Goal: Task Accomplishment & Management: Manage account settings

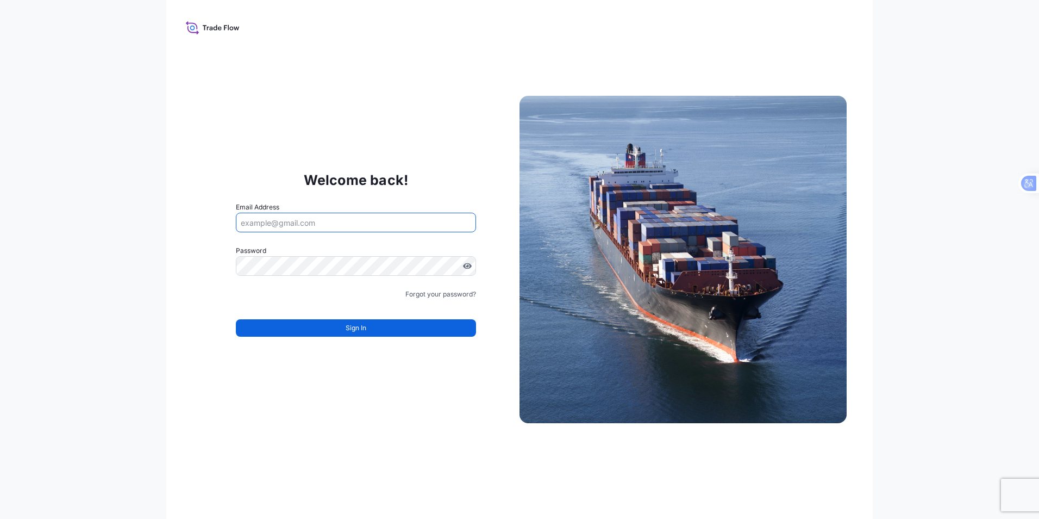
click at [270, 223] on input "Email Address" at bounding box center [356, 223] width 240 height 20
type input "[PERSON_NAME][EMAIL_ADDRESS][DOMAIN_NAME]"
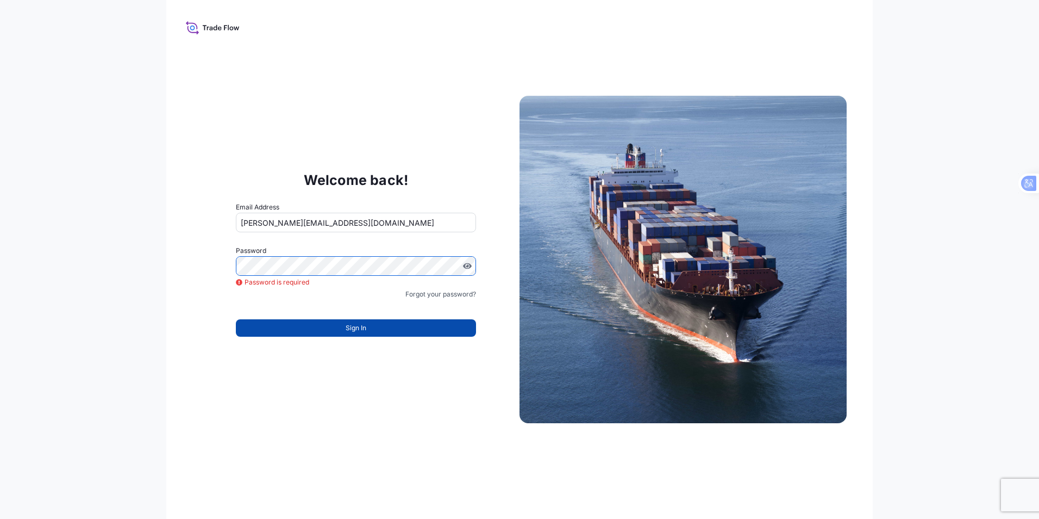
click at [386, 331] on button "Sign In" at bounding box center [356, 327] width 240 height 17
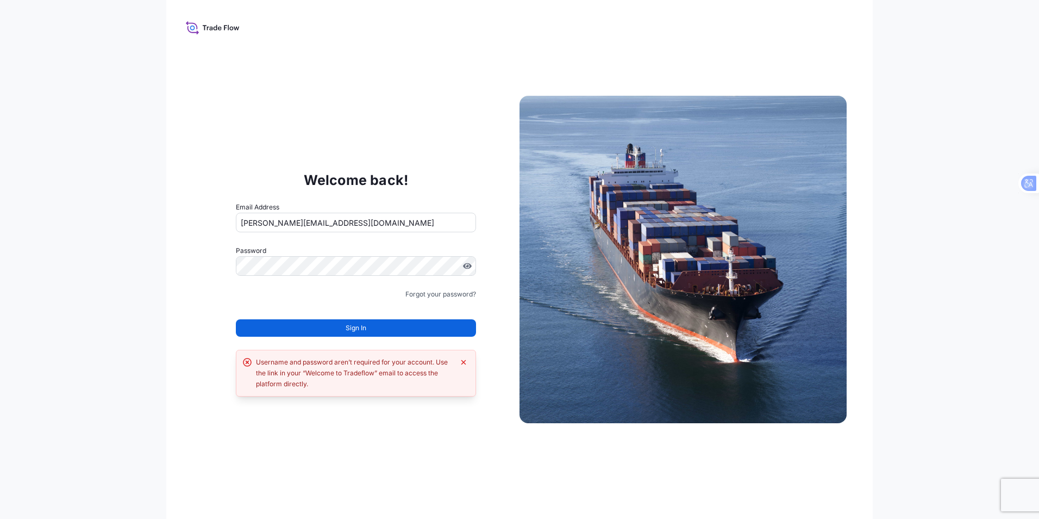
click at [397, 66] on div "Welcome back! Email Address STEVEN.DE.PAUW@BNL.YUSEN-LOGISTICS.COM Password Mus…" at bounding box center [519, 259] width 707 height 519
click at [228, 33] on icon at bounding box center [213, 28] width 54 height 16
click at [425, 221] on input "[PERSON_NAME][EMAIL_ADDRESS][DOMAIN_NAME]" at bounding box center [356, 223] width 240 height 20
drag, startPoint x: 559, startPoint y: 30, endPoint x: 671, endPoint y: 55, distance: 115.4
click at [559, 30] on div "Welcome back! Email Address STEVEN.DE.PAUW@BNL.YUSEN-LOGISTICS.COM Password Mus…" at bounding box center [519, 259] width 707 height 519
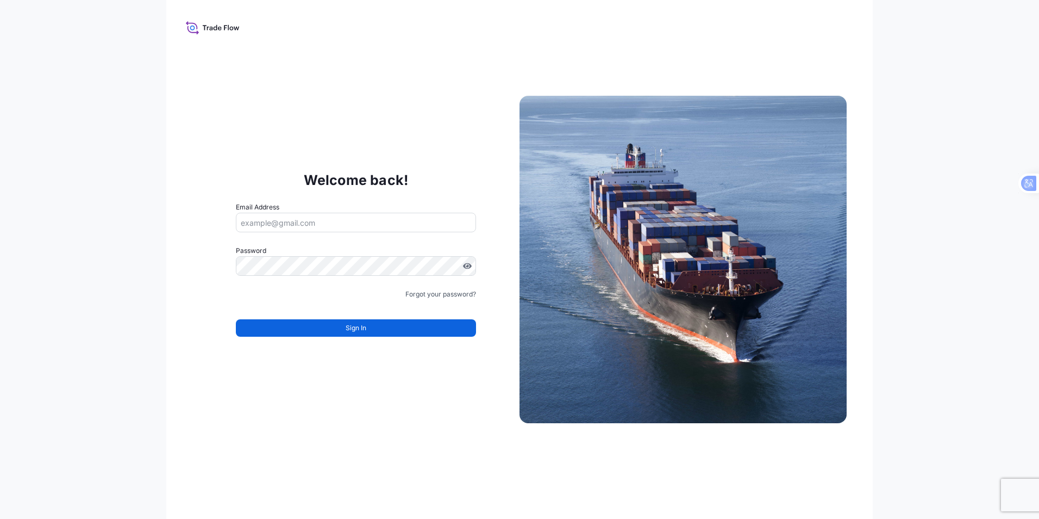
click at [664, 254] on img at bounding box center [683, 259] width 327 height 327
click at [193, 29] on icon at bounding box center [192, 28] width 5 height 5
click at [214, 28] on icon at bounding box center [216, 27] width 4 height 5
click at [364, 334] on button "Sign In" at bounding box center [356, 327] width 240 height 17
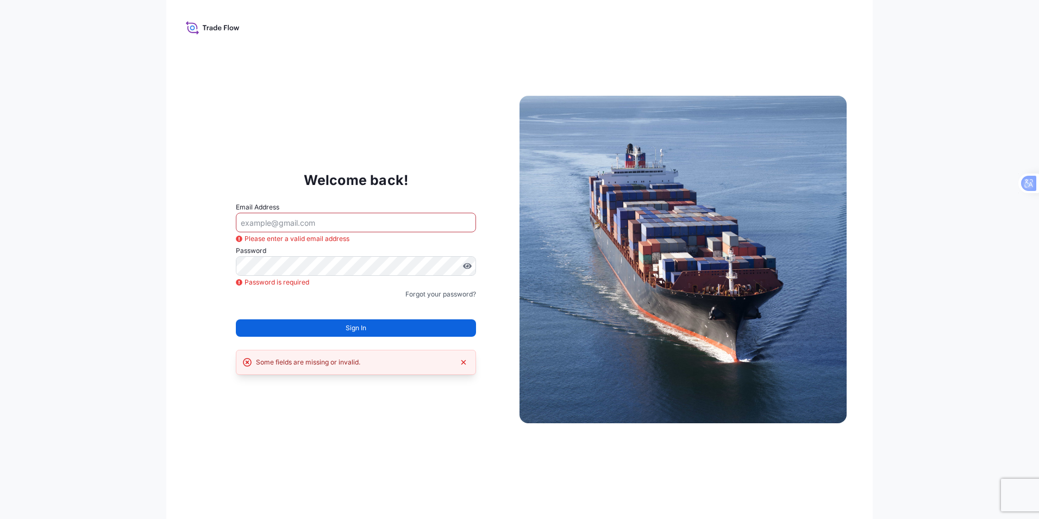
click at [278, 226] on input "Email Address" at bounding box center [356, 223] width 240 height 20
type input "[PERSON_NAME][EMAIL_ADDRESS][DOMAIN_NAME]"
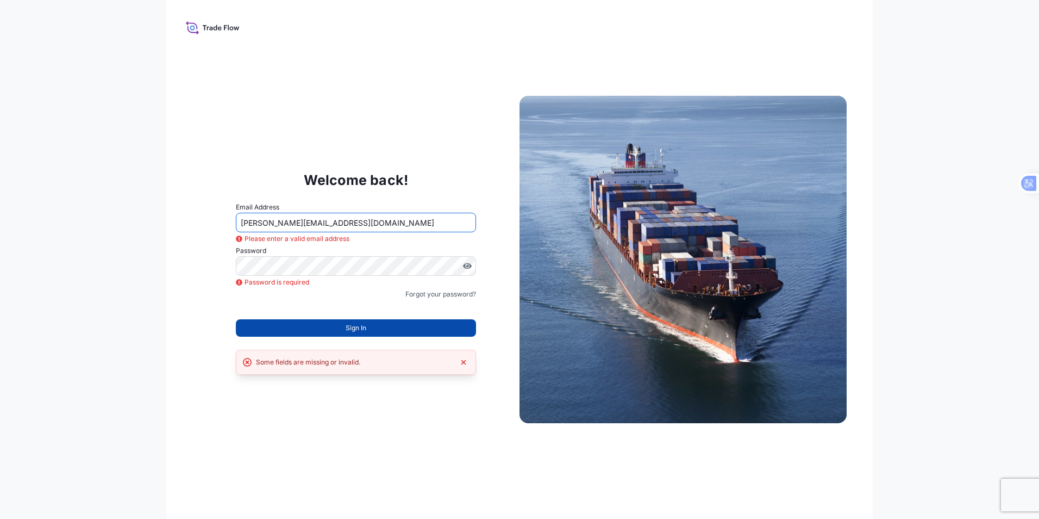
click at [409, 326] on button "Sign In" at bounding box center [356, 327] width 240 height 17
click at [419, 329] on button "Sign In" at bounding box center [356, 327] width 240 height 17
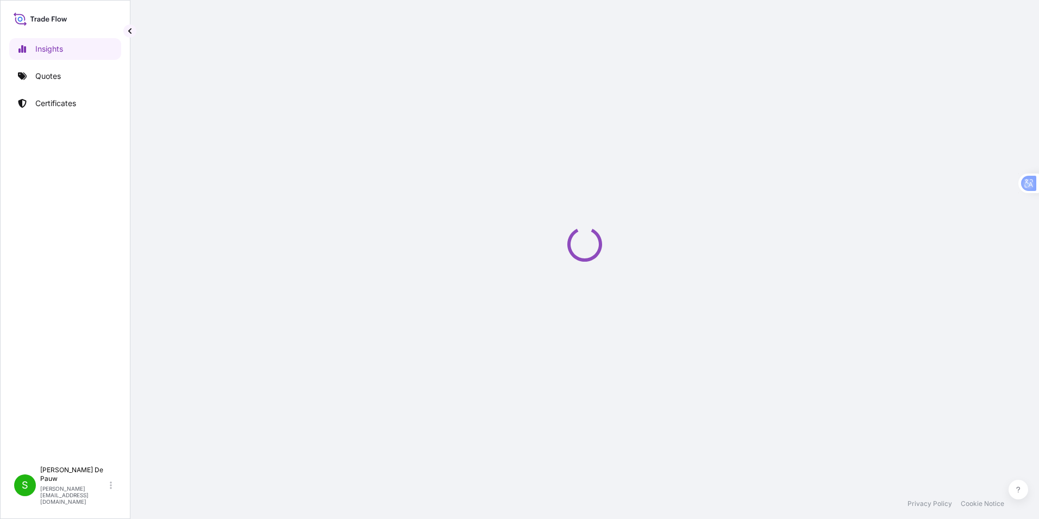
select select "2025"
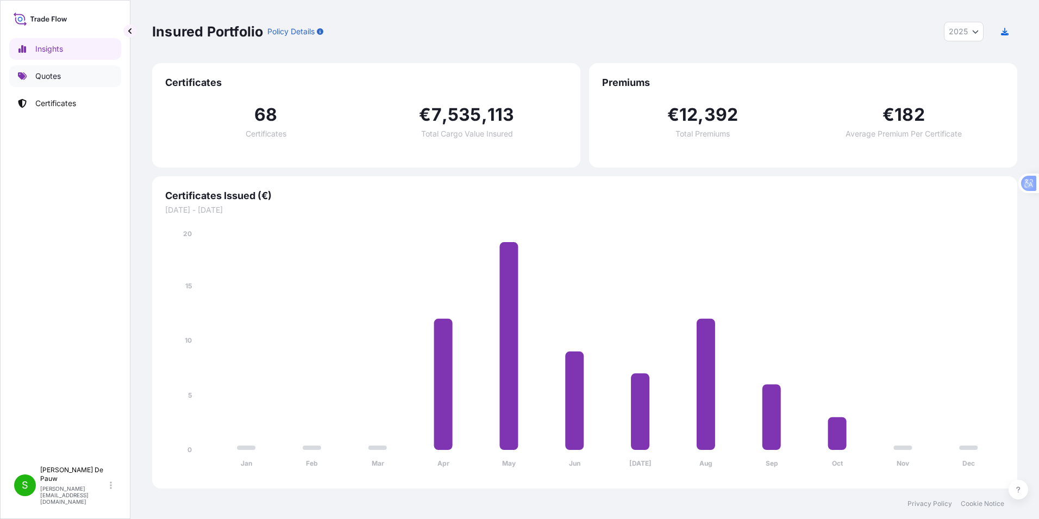
click at [49, 72] on p "Quotes" at bounding box center [48, 76] width 26 height 11
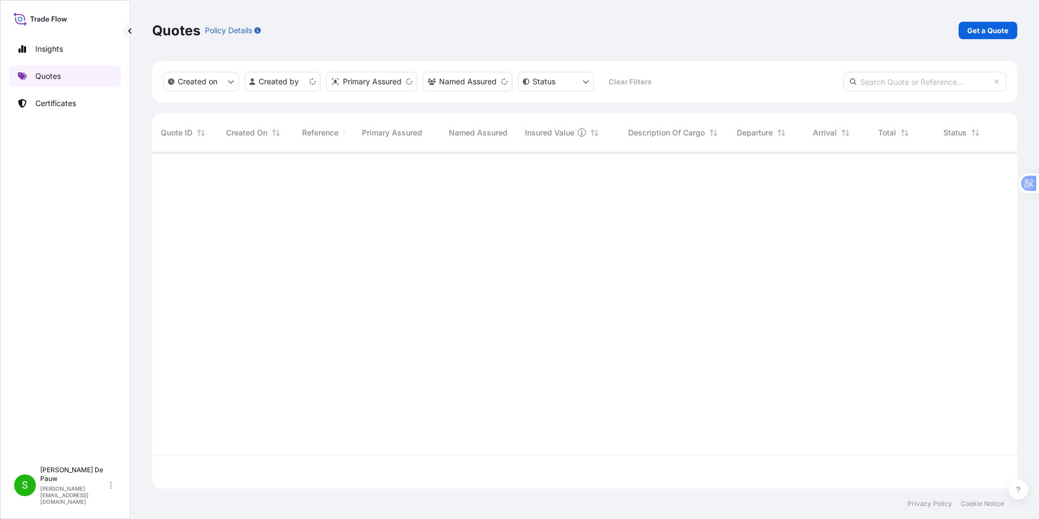
scroll to position [334, 857]
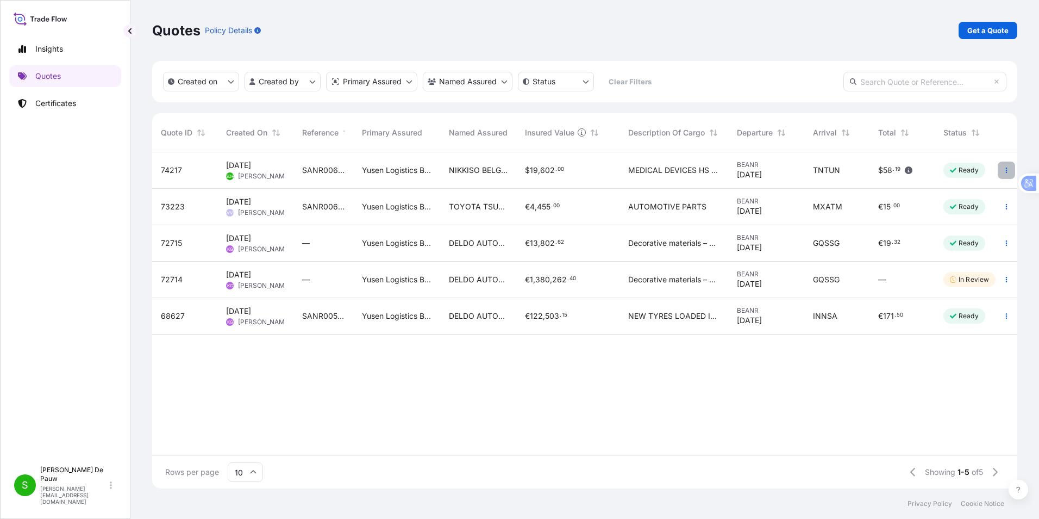
click at [1009, 170] on icon "button" at bounding box center [1006, 170] width 7 height 7
click at [1007, 169] on icon "button" at bounding box center [1006, 170] width 7 height 7
click at [962, 172] on p "Edit quote" at bounding box center [952, 172] width 36 height 11
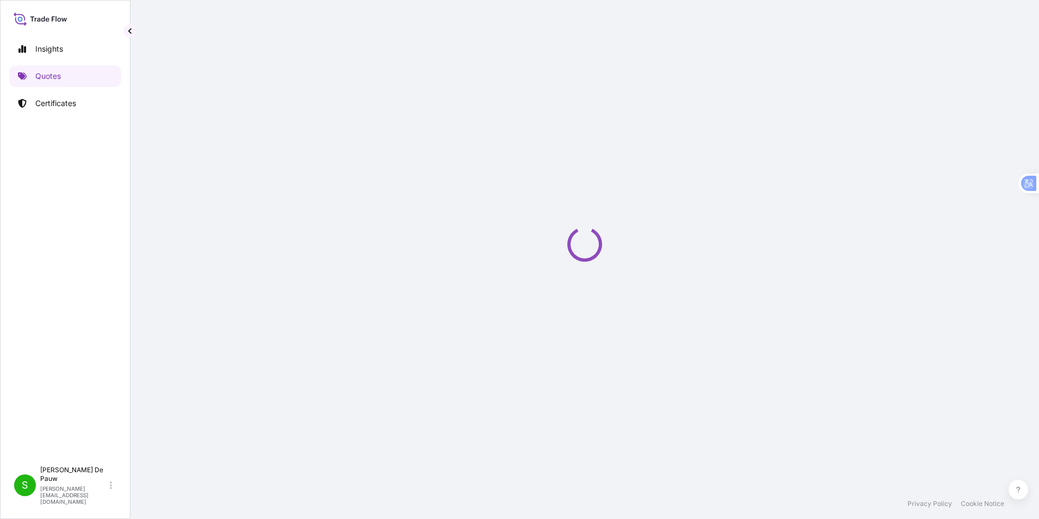
select select "Sea"
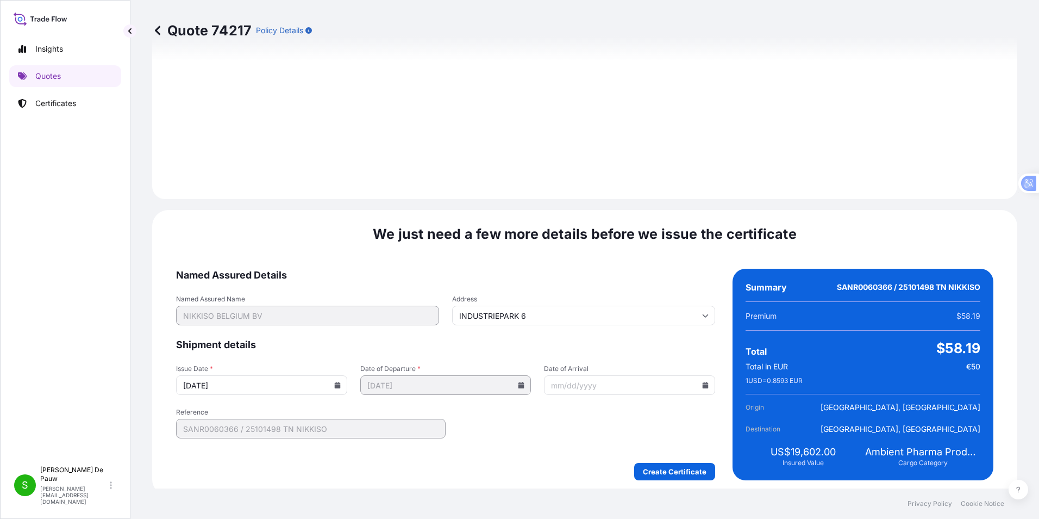
scroll to position [1140, 0]
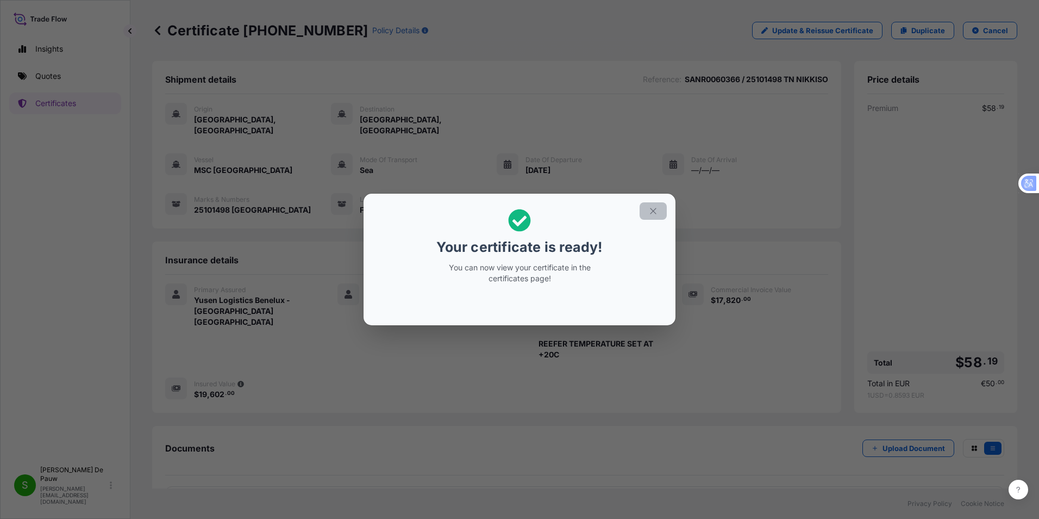
click at [654, 209] on icon "button" at bounding box center [654, 211] width 10 height 10
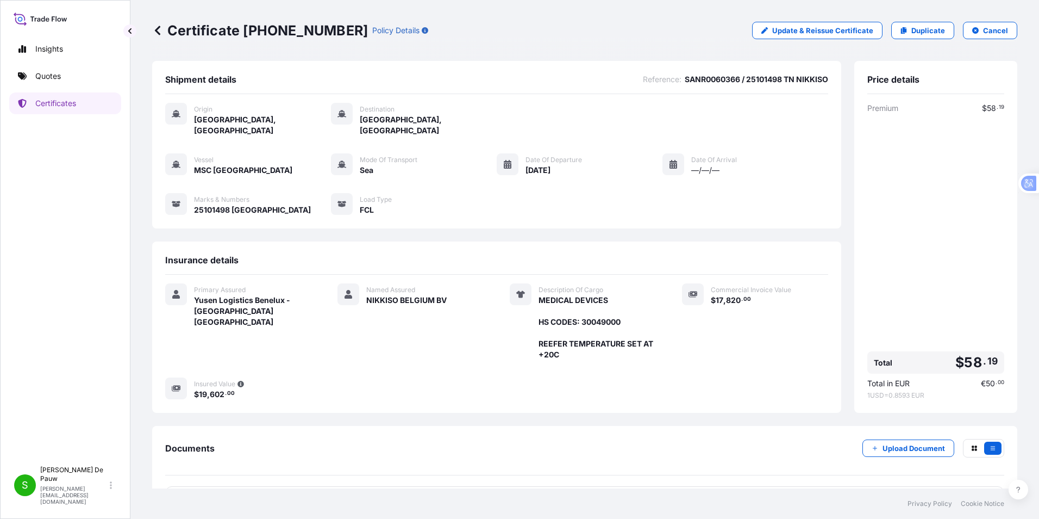
scroll to position [28, 0]
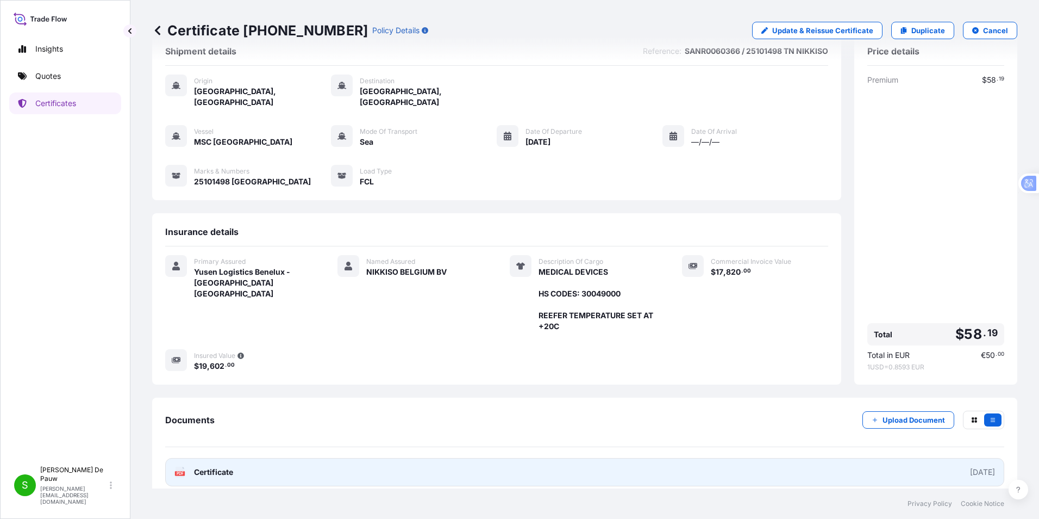
click at [207, 466] on span "Certificate" at bounding box center [213, 471] width 39 height 11
